Goal: Navigation & Orientation: Find specific page/section

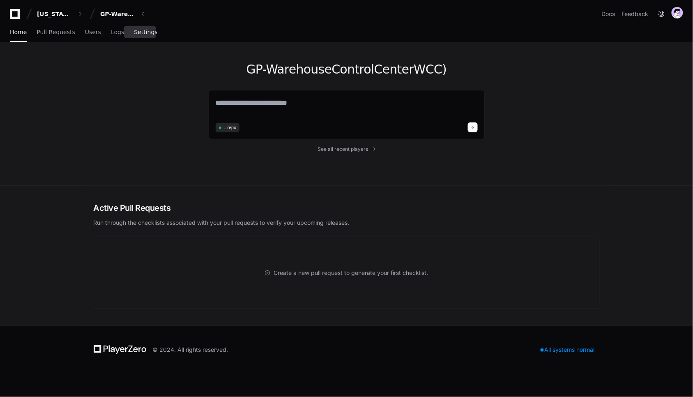
click at [134, 25] on link "Settings" at bounding box center [145, 32] width 23 height 19
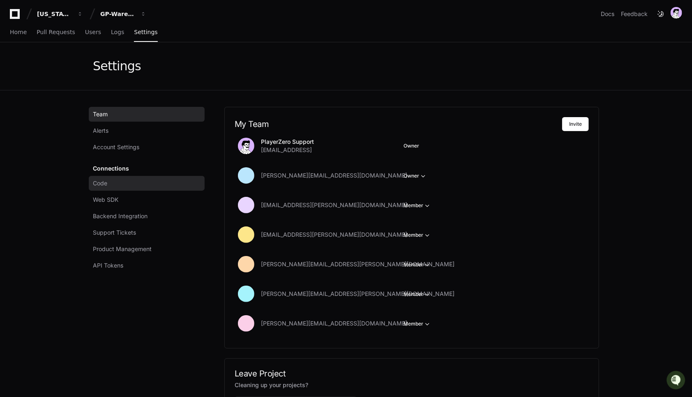
click at [120, 190] on link "Code" at bounding box center [147, 183] width 116 height 15
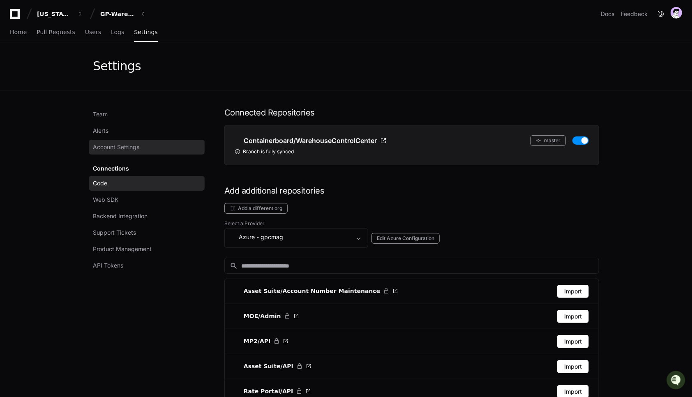
click at [112, 144] on span "Account Settings" at bounding box center [116, 147] width 46 height 8
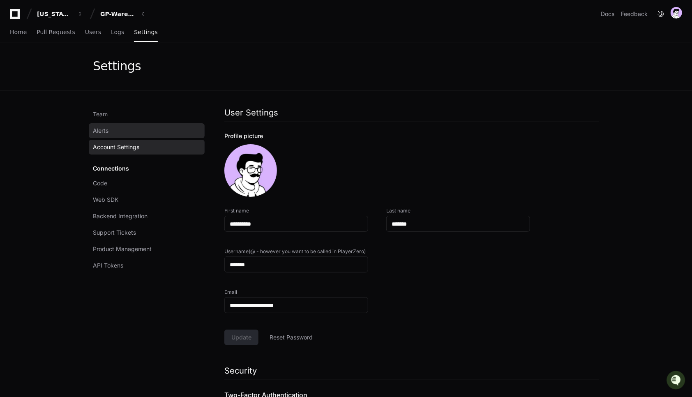
click at [109, 129] on span "Alerts" at bounding box center [101, 131] width 16 height 8
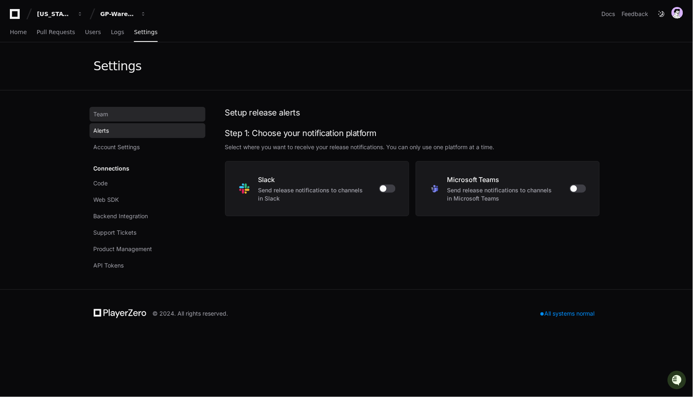
click at [110, 120] on link "Team" at bounding box center [148, 114] width 116 height 15
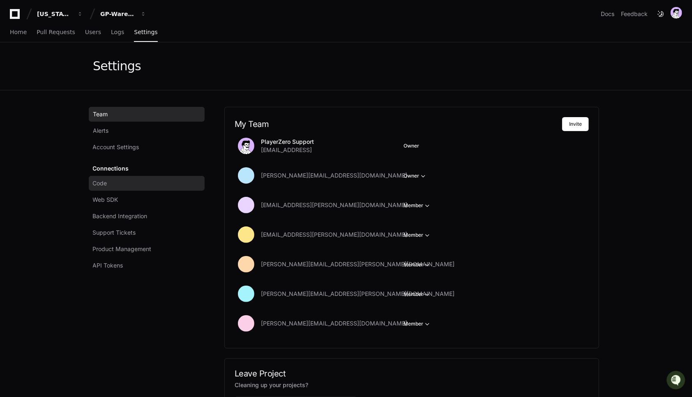
click at [110, 188] on link "Code" at bounding box center [147, 183] width 116 height 15
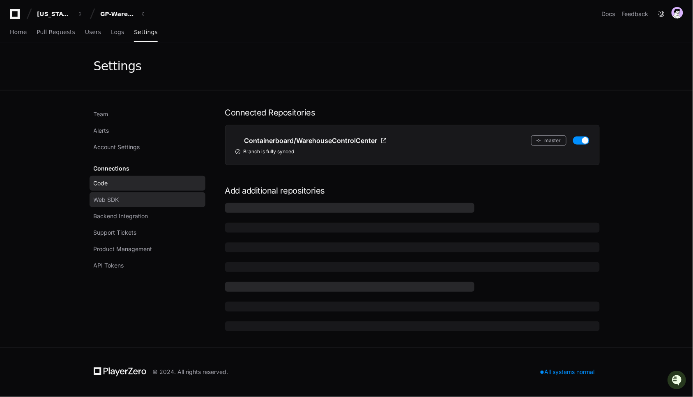
click at [113, 203] on link "Web SDK" at bounding box center [148, 199] width 116 height 15
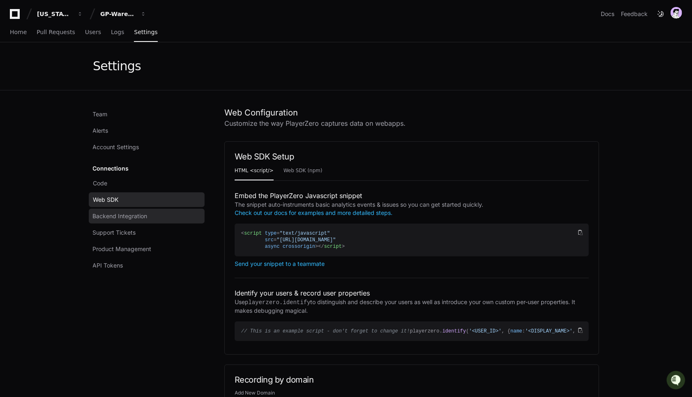
click at [118, 217] on span "Backend Integration" at bounding box center [120, 216] width 55 height 8
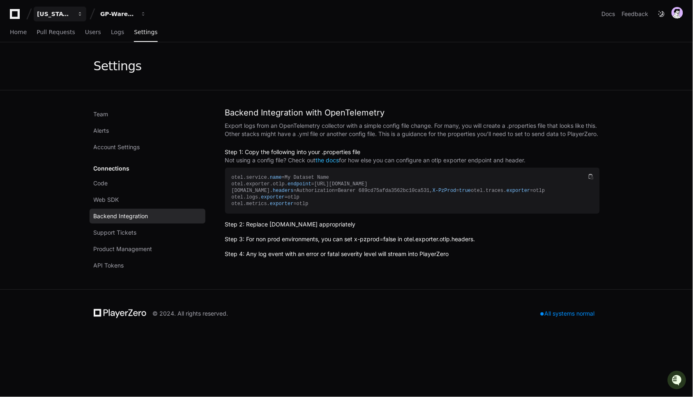
click at [45, 7] on button "[US_STATE] Pacific" at bounding box center [60, 14] width 53 height 15
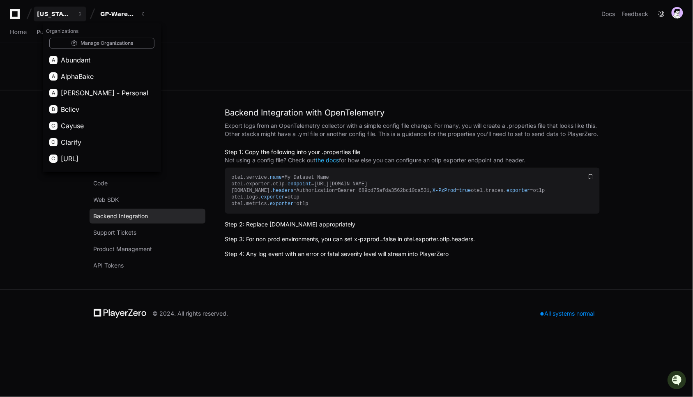
click at [82, 48] on div "Organizations Manage Organizations A Abundant A AlphaBake A [PERSON_NAME] - Per…" at bounding box center [102, 97] width 118 height 145
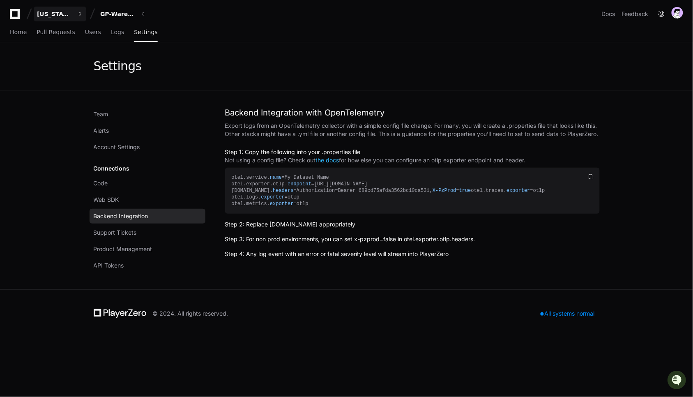
click at [65, 17] on div "[US_STATE] Pacific" at bounding box center [54, 14] width 35 height 8
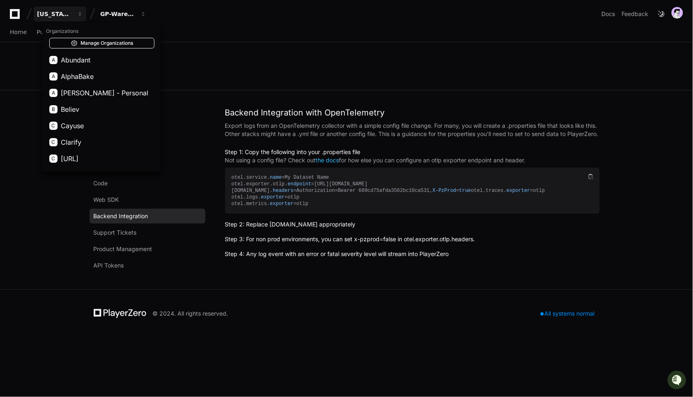
click at [102, 39] on link "Manage Organizations" at bounding box center [101, 43] width 105 height 11
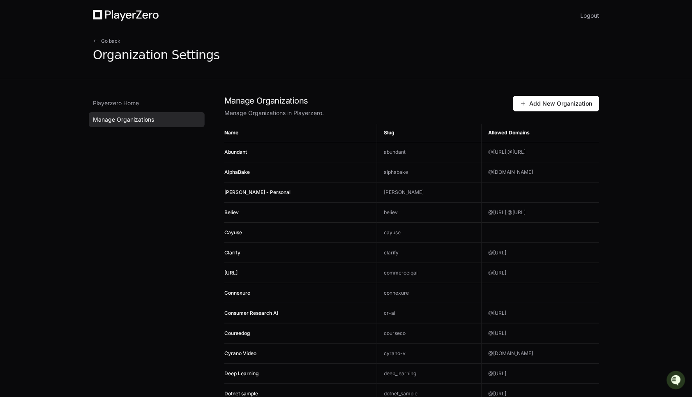
click at [484, 131] on th "Allowed Domains" at bounding box center [540, 133] width 118 height 18
click at [485, 131] on th "Allowed Domains" at bounding box center [540, 133] width 118 height 18
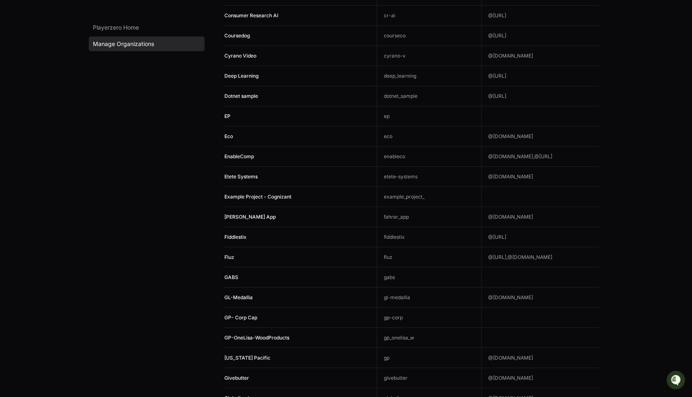
scroll to position [615, 0]
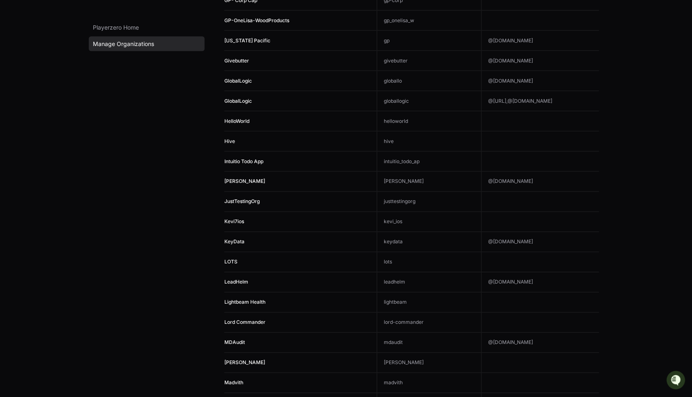
click at [240, 273] on td "LeadHelm" at bounding box center [300, 282] width 153 height 20
click at [238, 284] on span "LeadHelm" at bounding box center [236, 282] width 24 height 6
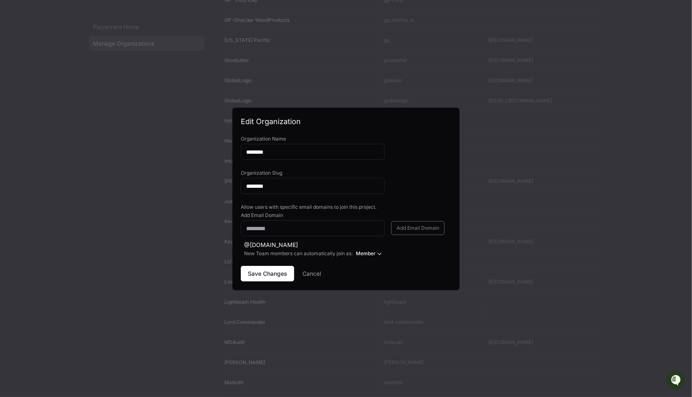
click at [160, 234] on div at bounding box center [346, 198] width 692 height 397
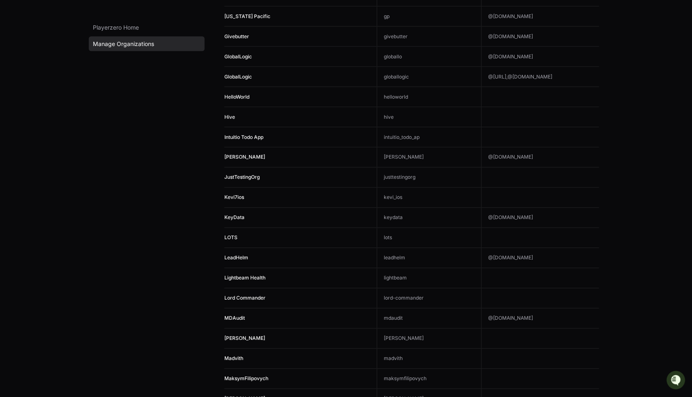
scroll to position [591, 0]
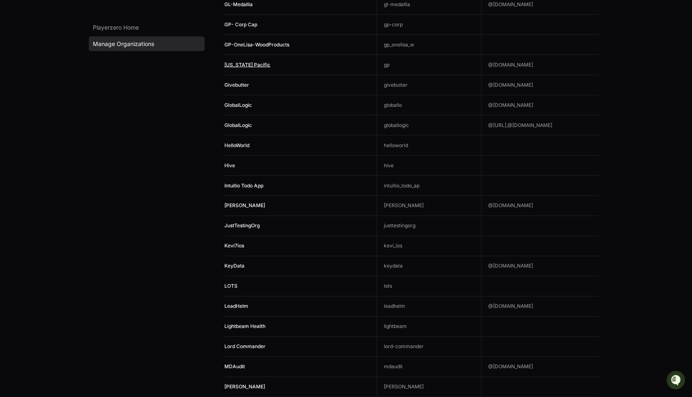
click at [243, 67] on span "[US_STATE] Pacific" at bounding box center [247, 65] width 46 height 6
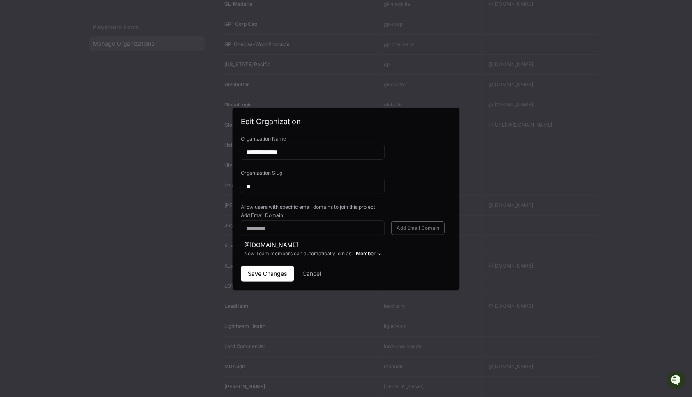
scroll to position [0, 0]
click at [364, 205] on div "Allow users with specific email domains to join this project." at bounding box center [346, 207] width 210 height 7
click at [332, 206] on div "Allow users with specific email domains to join this project." at bounding box center [346, 207] width 210 height 7
click at [312, 275] on button "Cancel" at bounding box center [312, 274] width 18 height 16
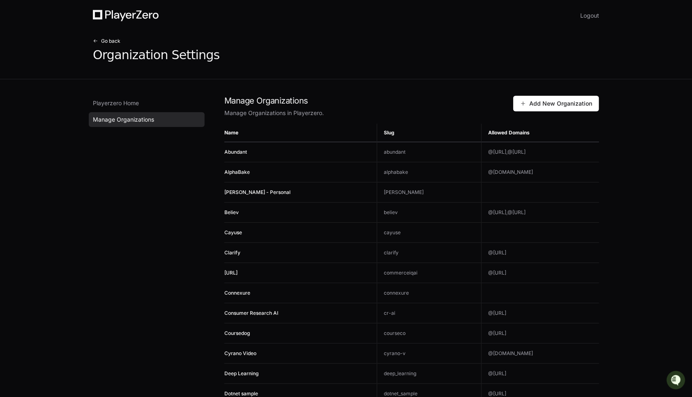
click at [97, 40] on span at bounding box center [95, 41] width 5 height 5
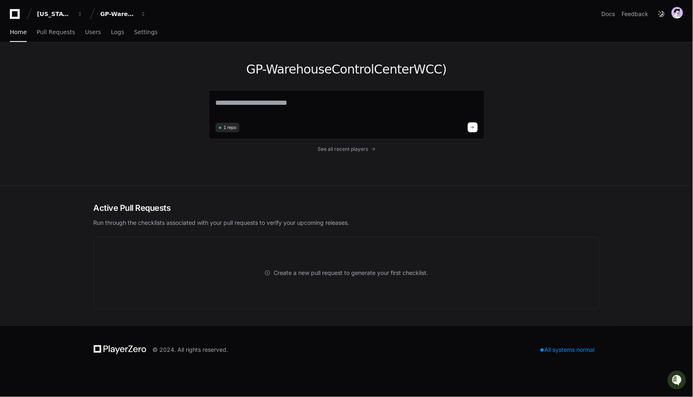
click at [133, 119] on div "GP-WarehouseControlCenterWCC) 1 repo See all recent players" at bounding box center [347, 113] width 526 height 143
